Goal: Task Accomplishment & Management: Complete application form

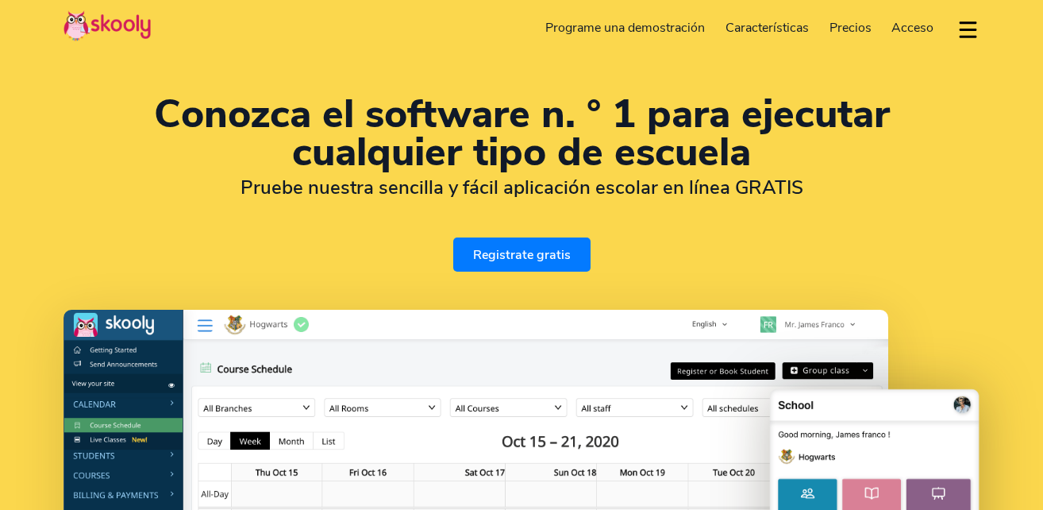
select select "es"
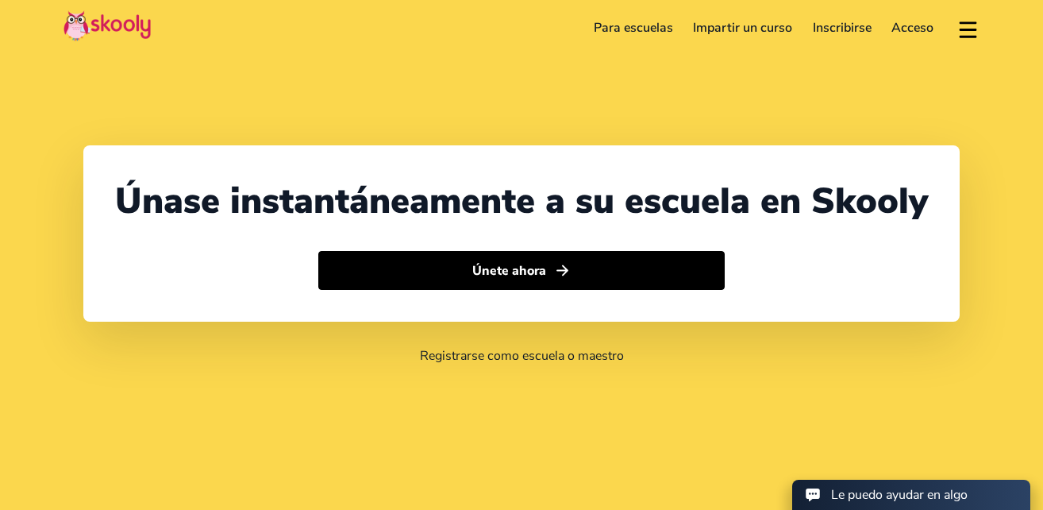
select select "1"
select select "[GEOGRAPHIC_DATA]"
select select "America/New_York"
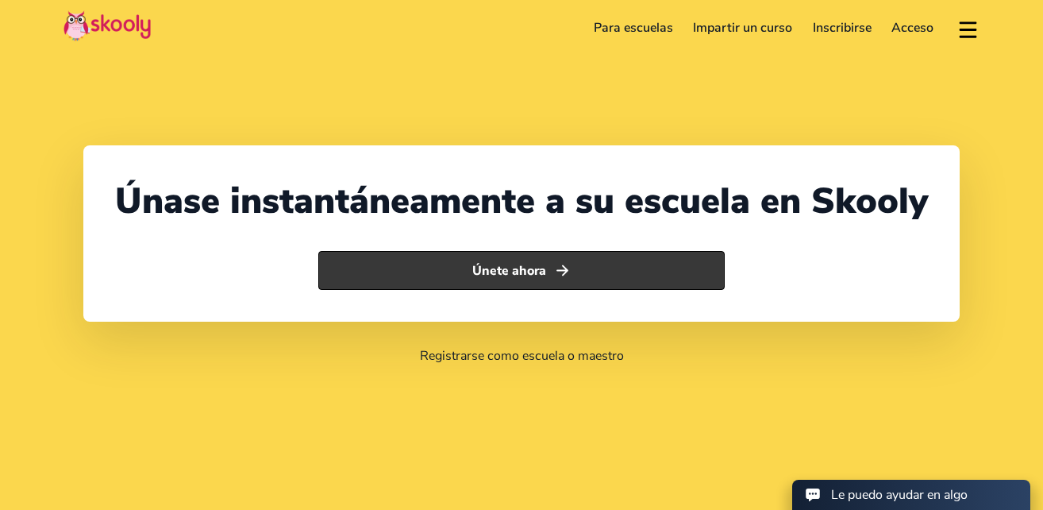
click at [619, 280] on button "Únete ahora" at bounding box center [521, 271] width 406 height 40
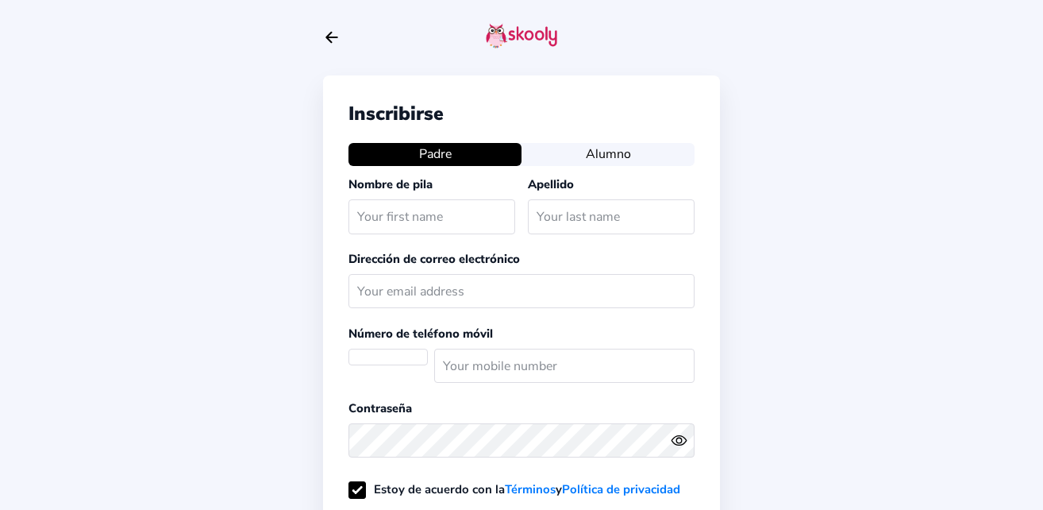
select select "US"
